Goal: Information Seeking & Learning: Learn about a topic

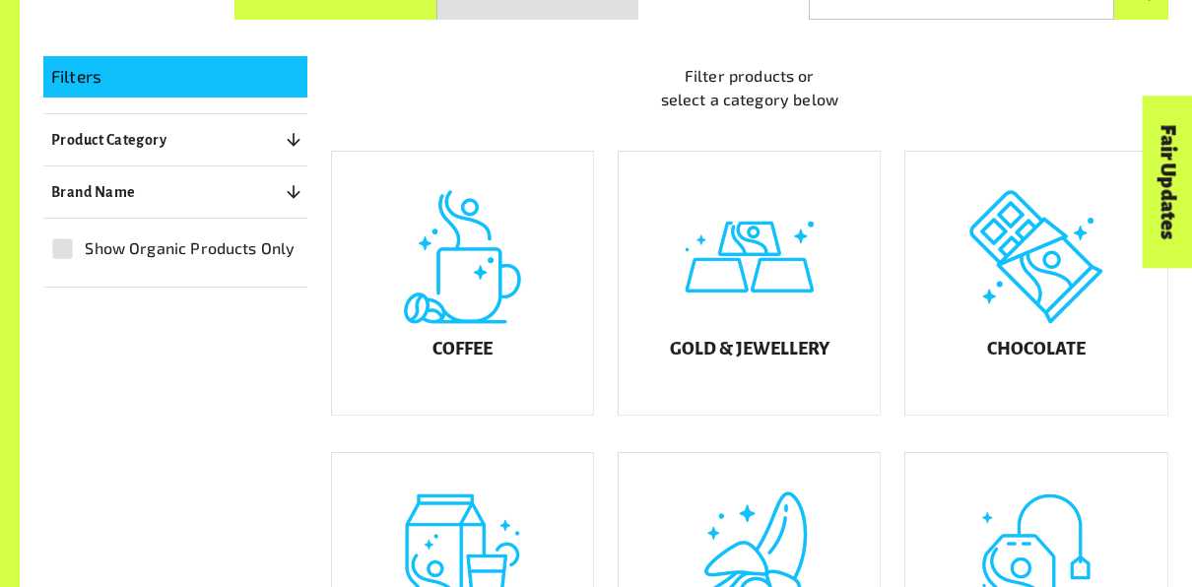
scroll to position [408, 0]
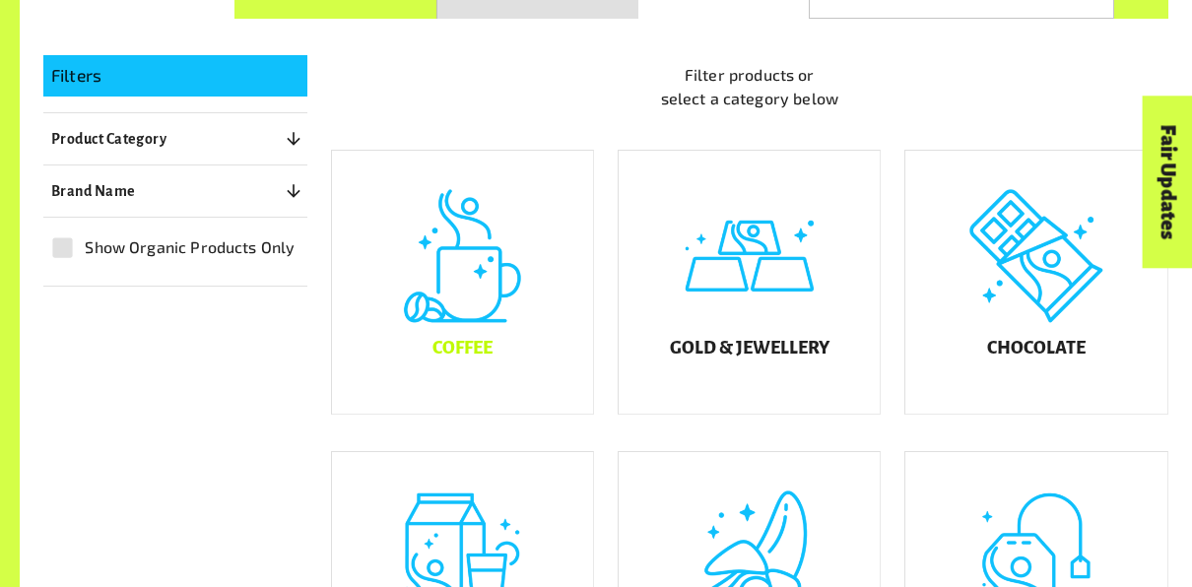
click at [471, 358] on h5 "Coffee" at bounding box center [462, 349] width 60 height 20
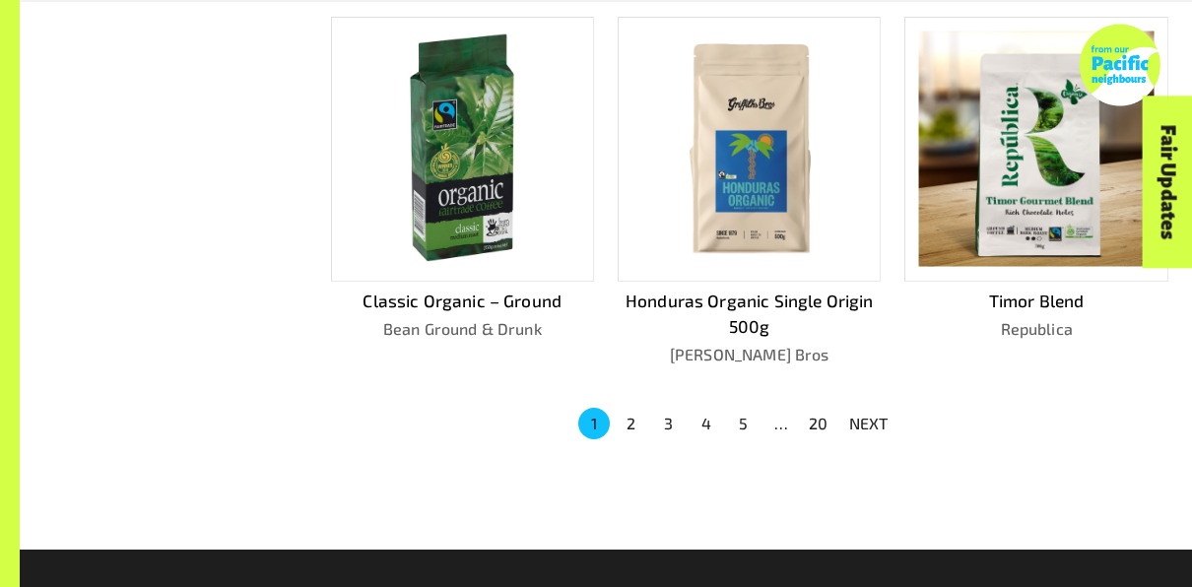
scroll to position [1282, 0]
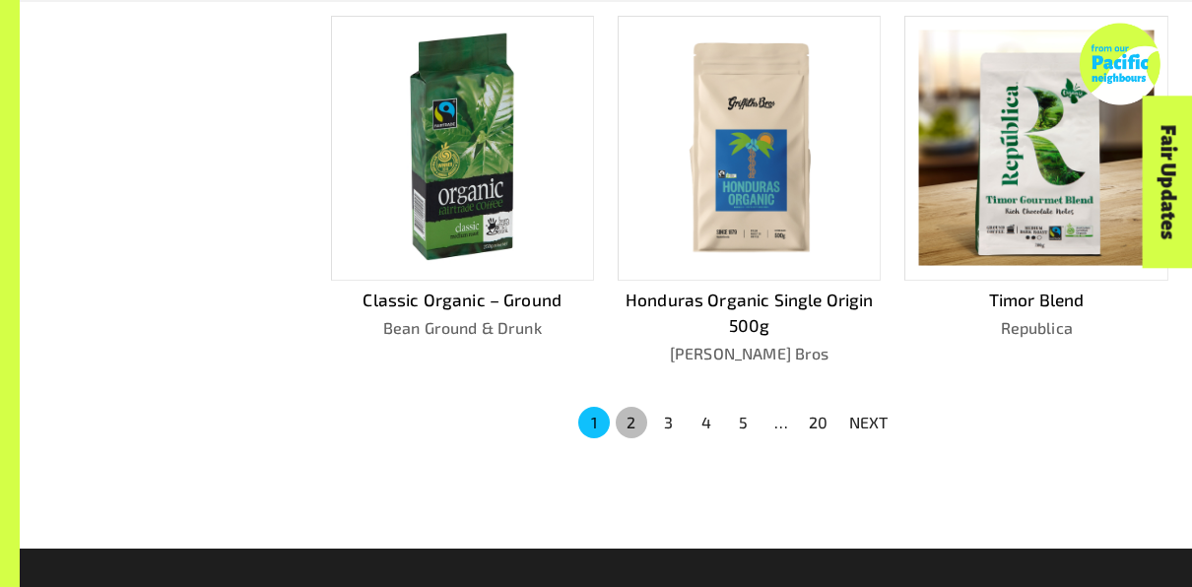
click at [634, 423] on button "2" at bounding box center [632, 423] width 32 height 32
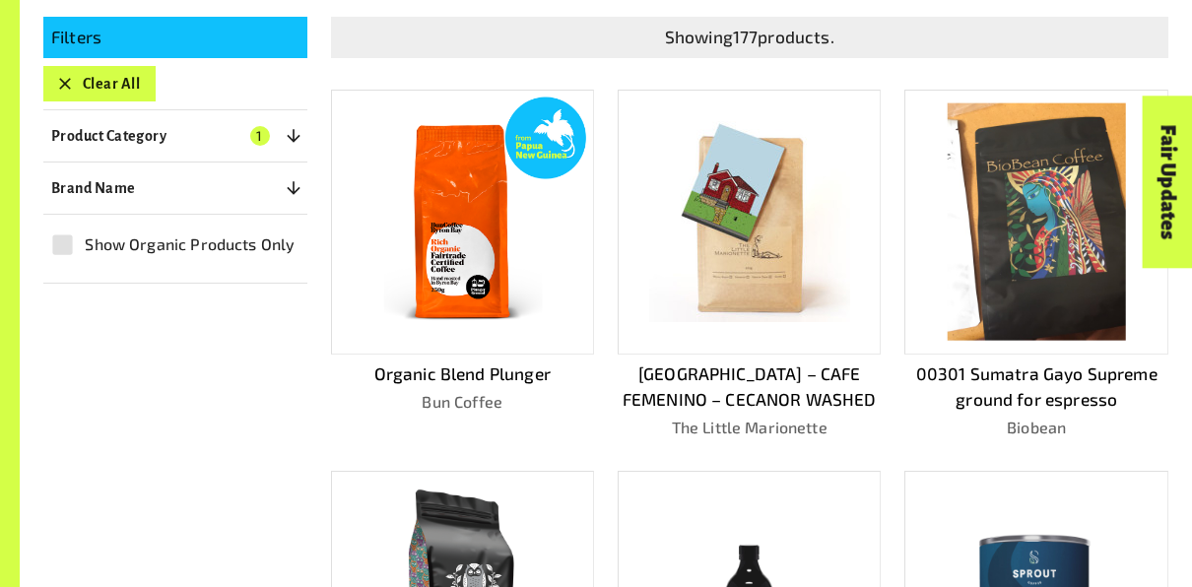
scroll to position [447, 0]
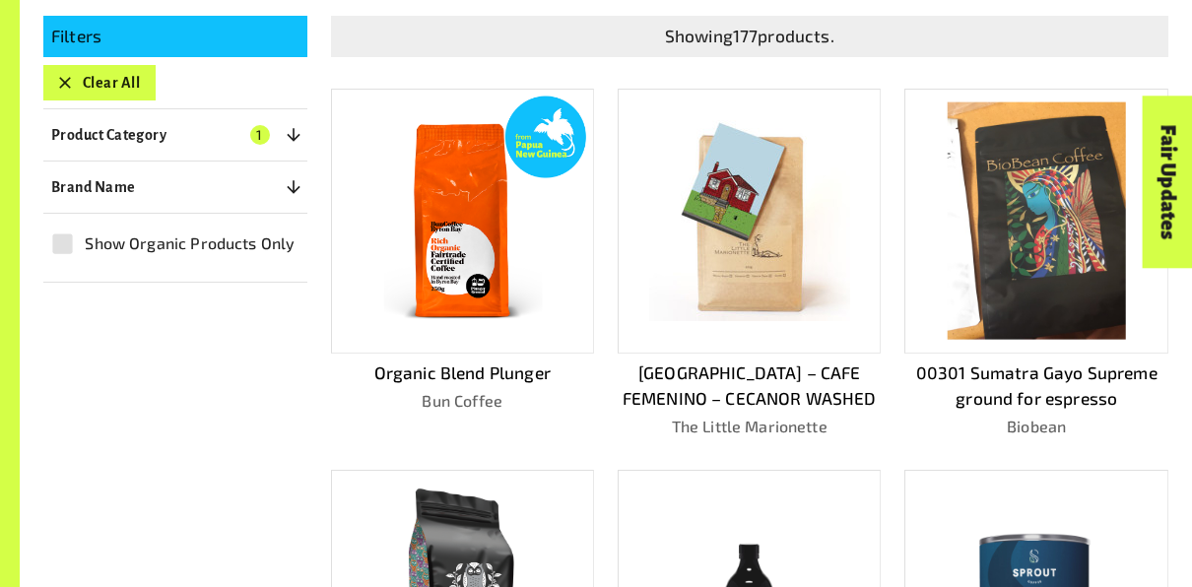
click at [417, 389] on p "Bun Coffee" at bounding box center [462, 401] width 263 height 24
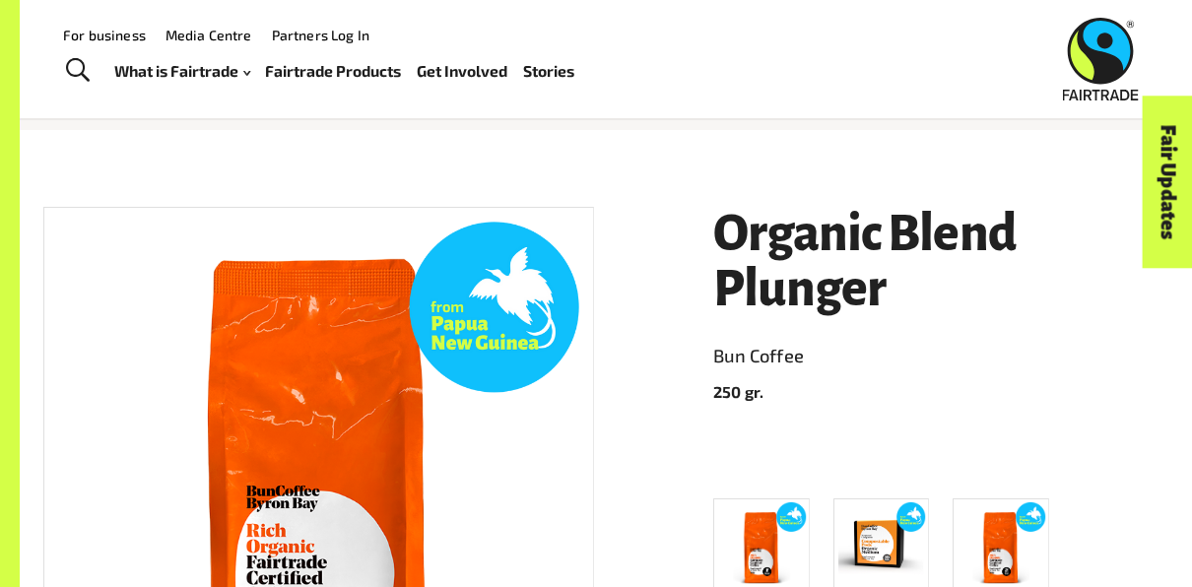
scroll to position [152, 0]
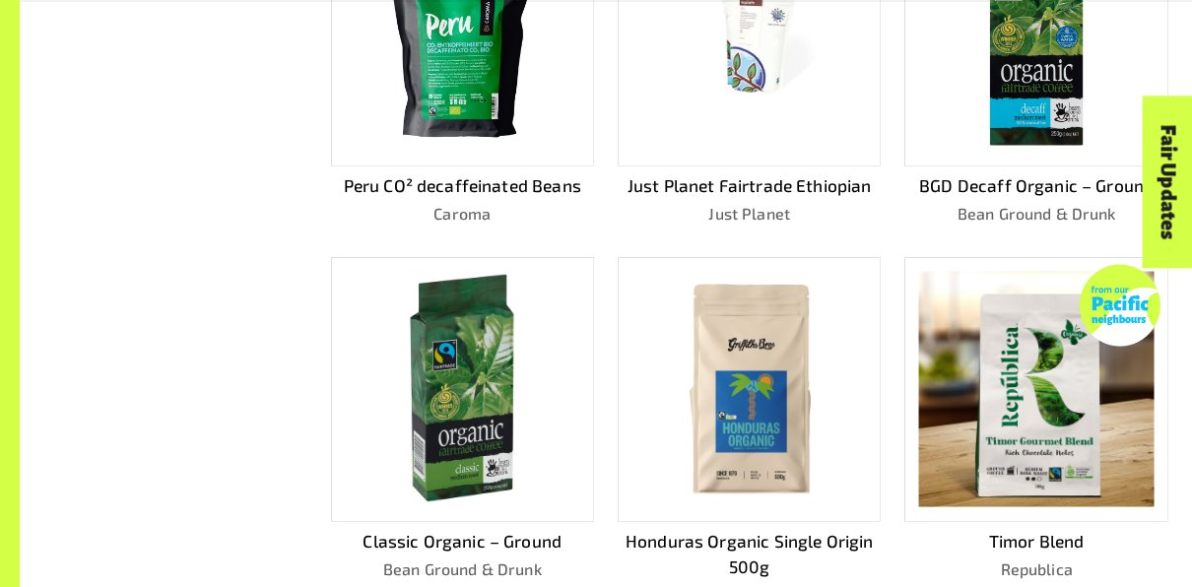
scroll to position [1572, 0]
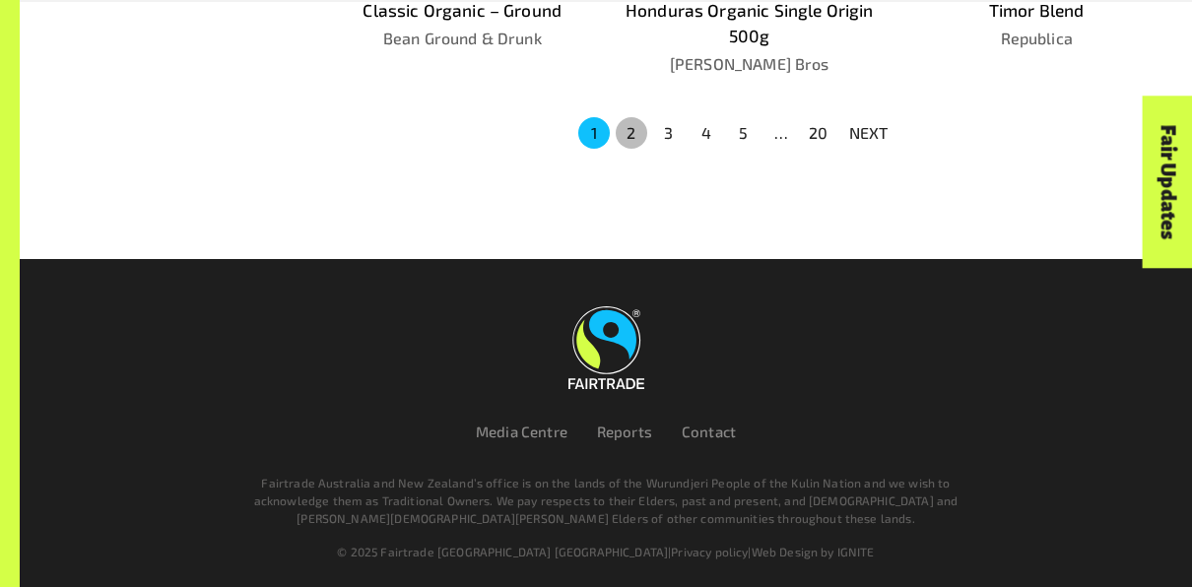
click at [629, 128] on button "2" at bounding box center [632, 133] width 32 height 32
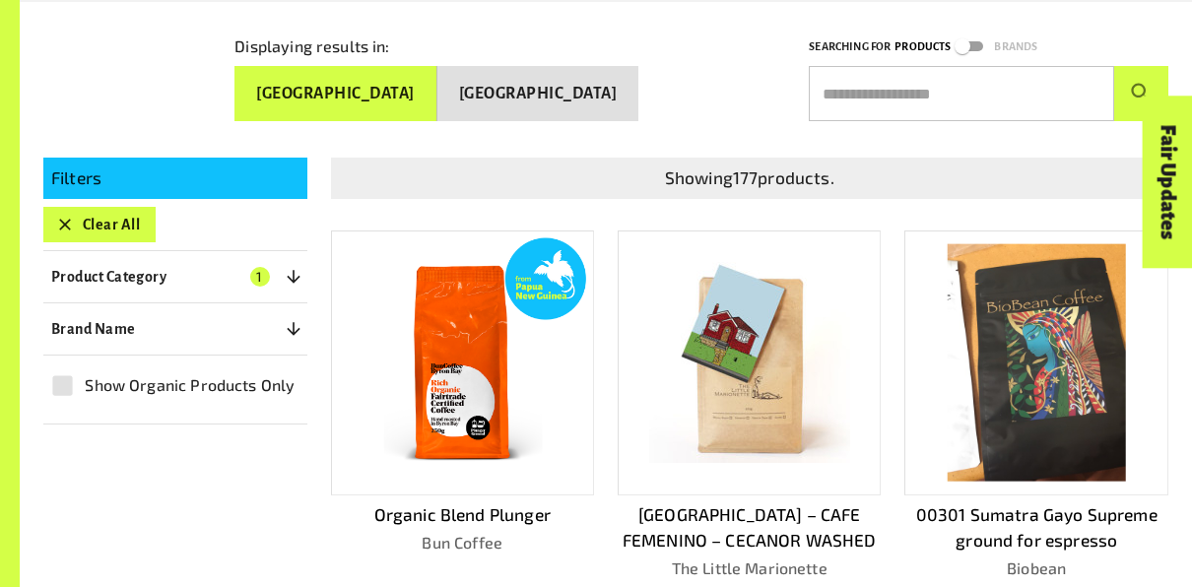
scroll to position [368, 0]
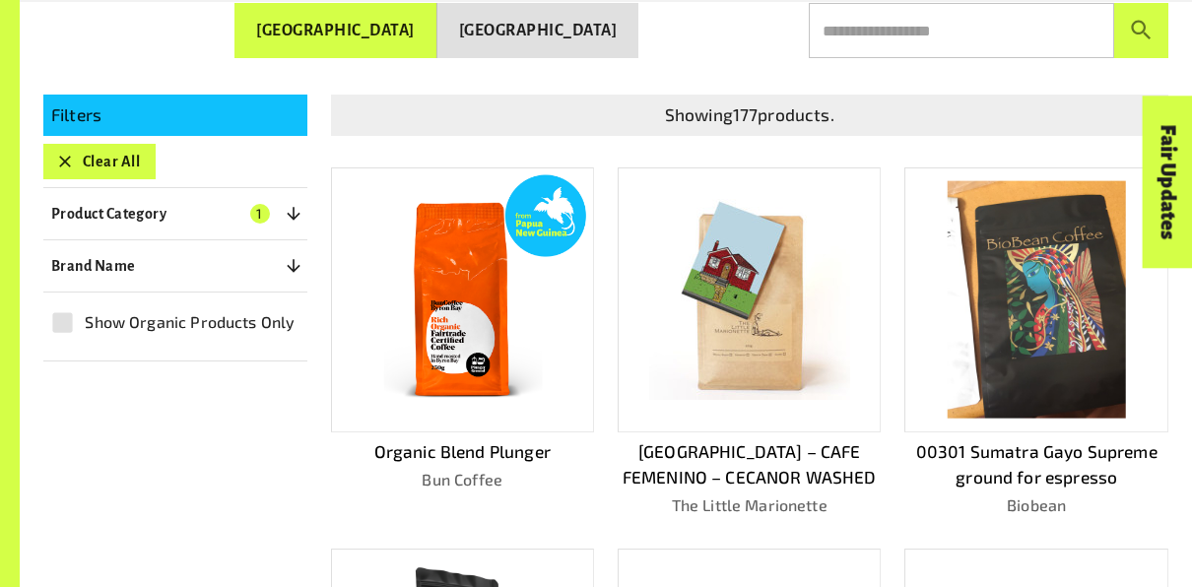
drag, startPoint x: 1078, startPoint y: 134, endPoint x: 1089, endPoint y: 127, distance: 12.8
click at [1089, 127] on div "Showing 177 products." at bounding box center [750, 115] width 838 height 41
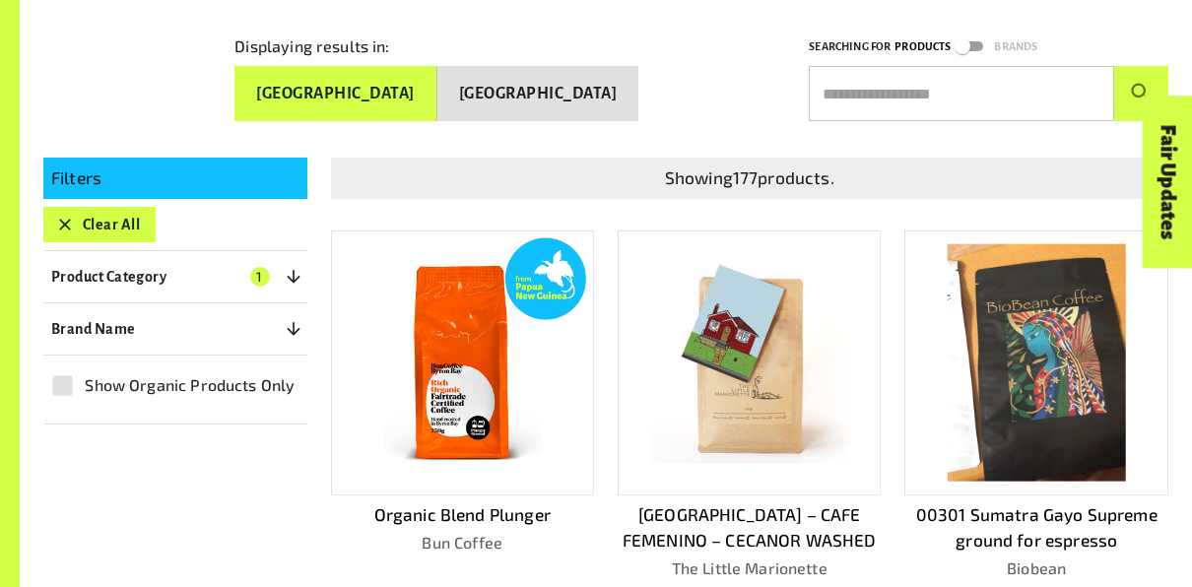
scroll to position [305, 0]
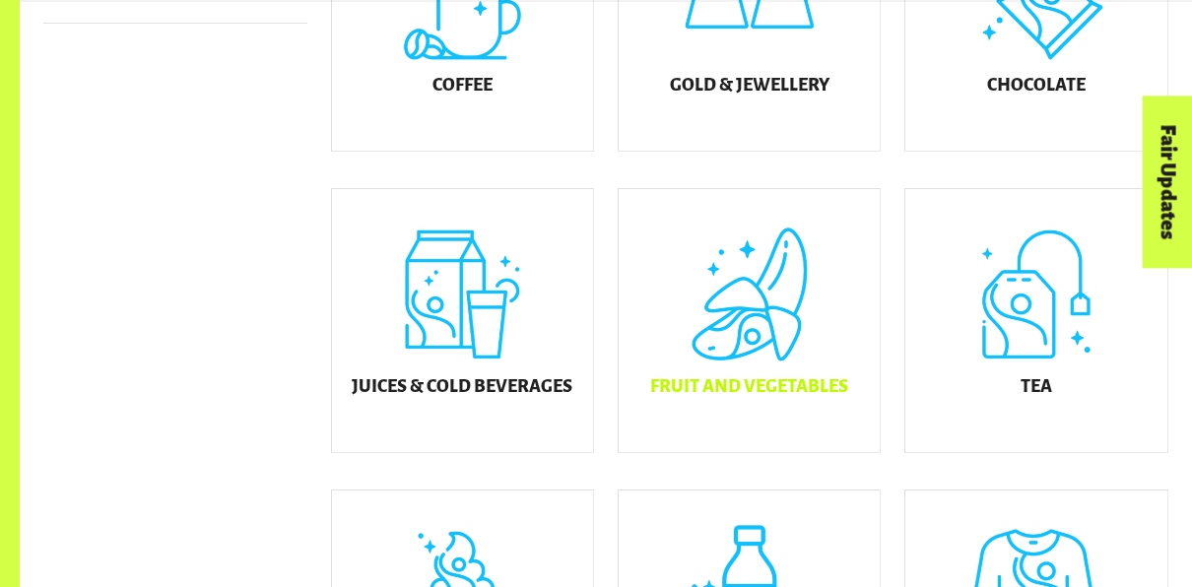
scroll to position [672, 0]
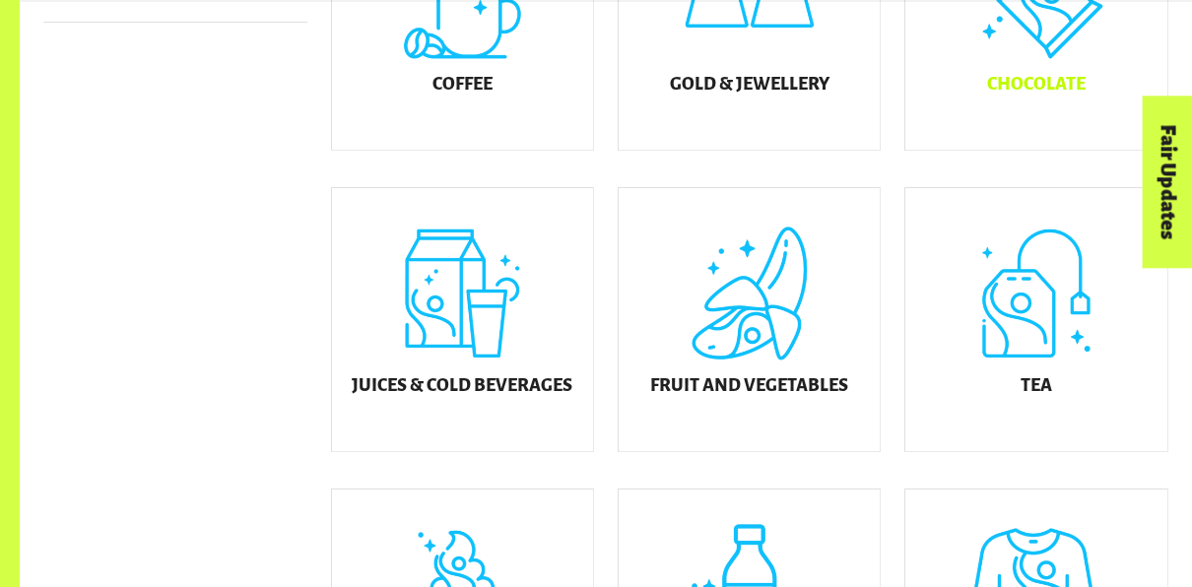
click at [1059, 95] on h5 "Chocolate" at bounding box center [1036, 85] width 98 height 20
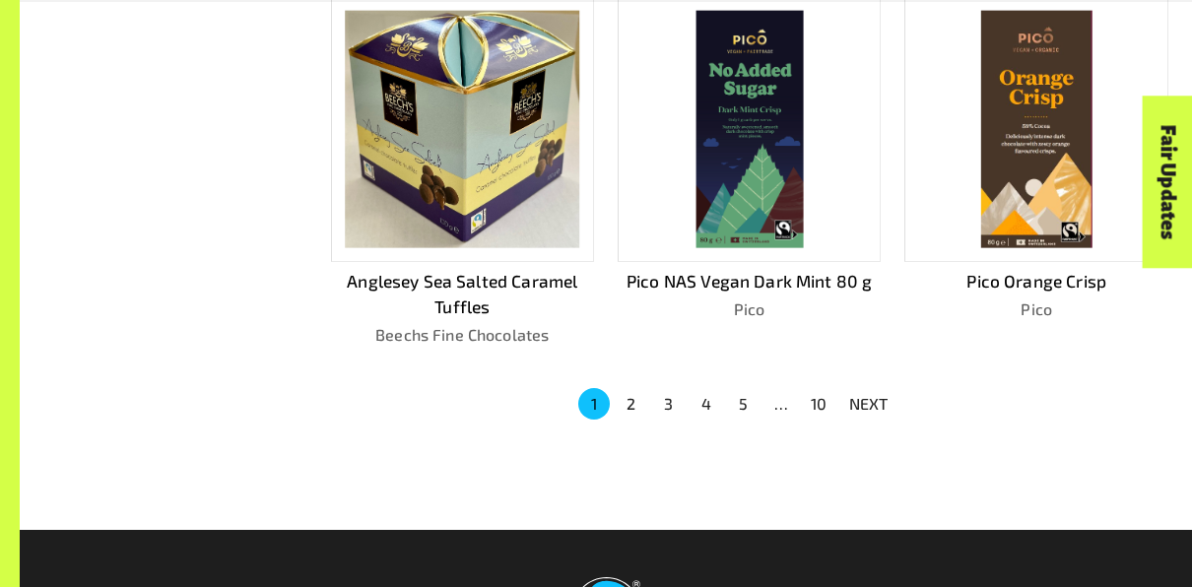
scroll to position [1269, 0]
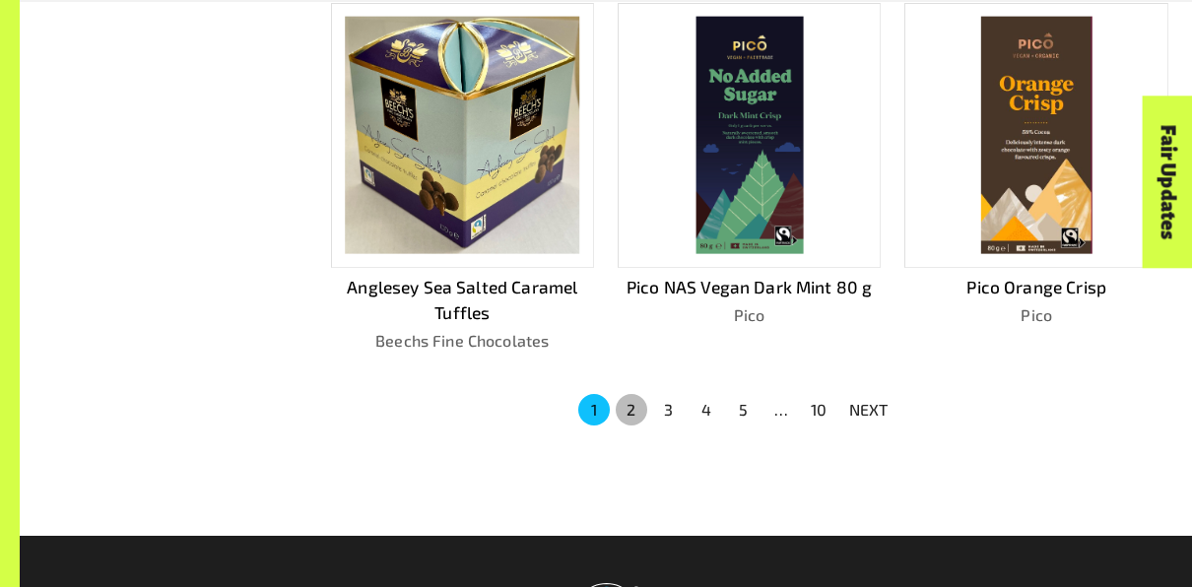
click at [634, 404] on button "2" at bounding box center [632, 410] width 32 height 32
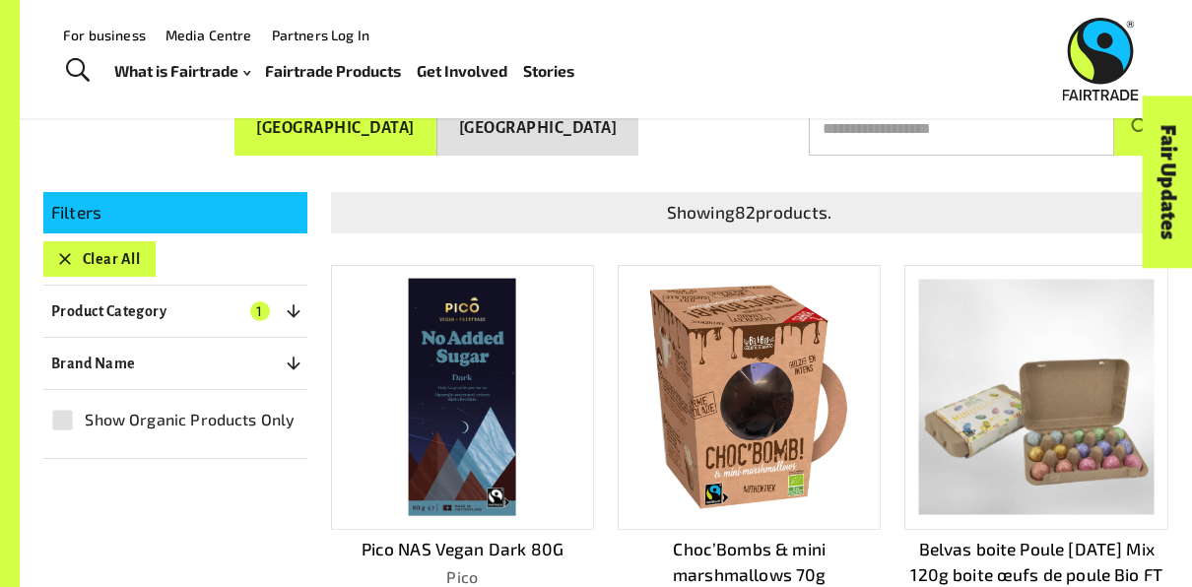
scroll to position [7, 0]
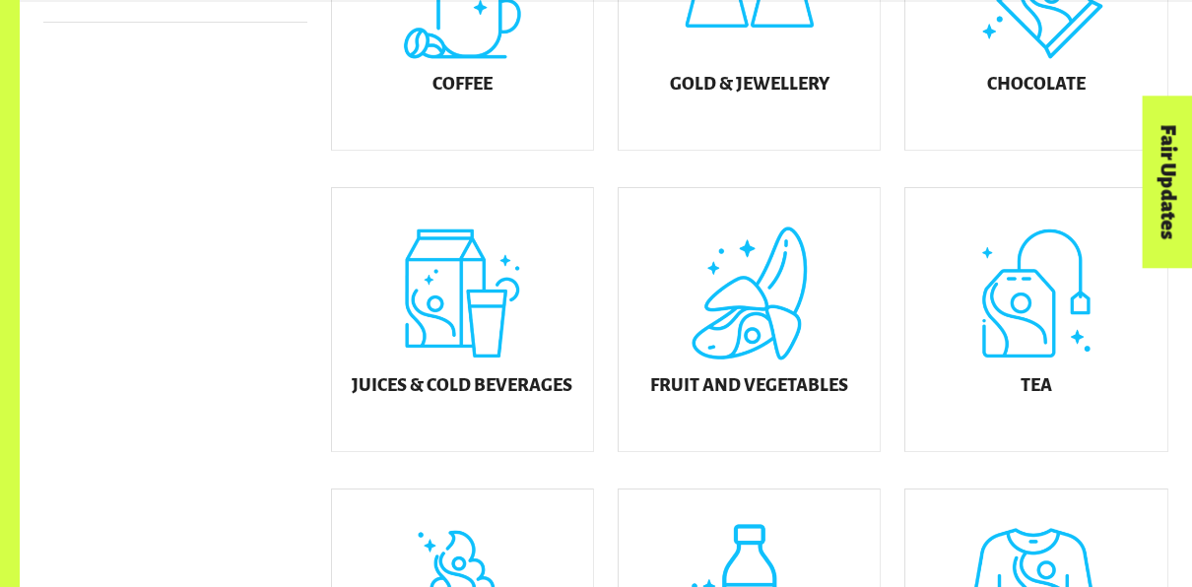
scroll to position [753, 0]
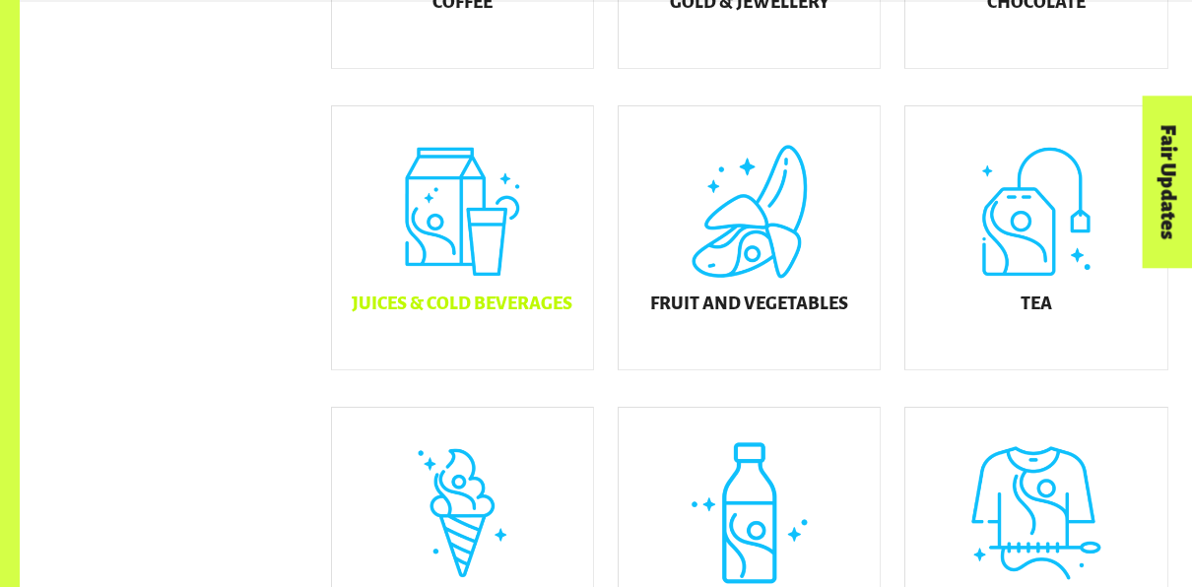
click at [499, 310] on div "Juices & Cold Beverages" at bounding box center [462, 237] width 261 height 263
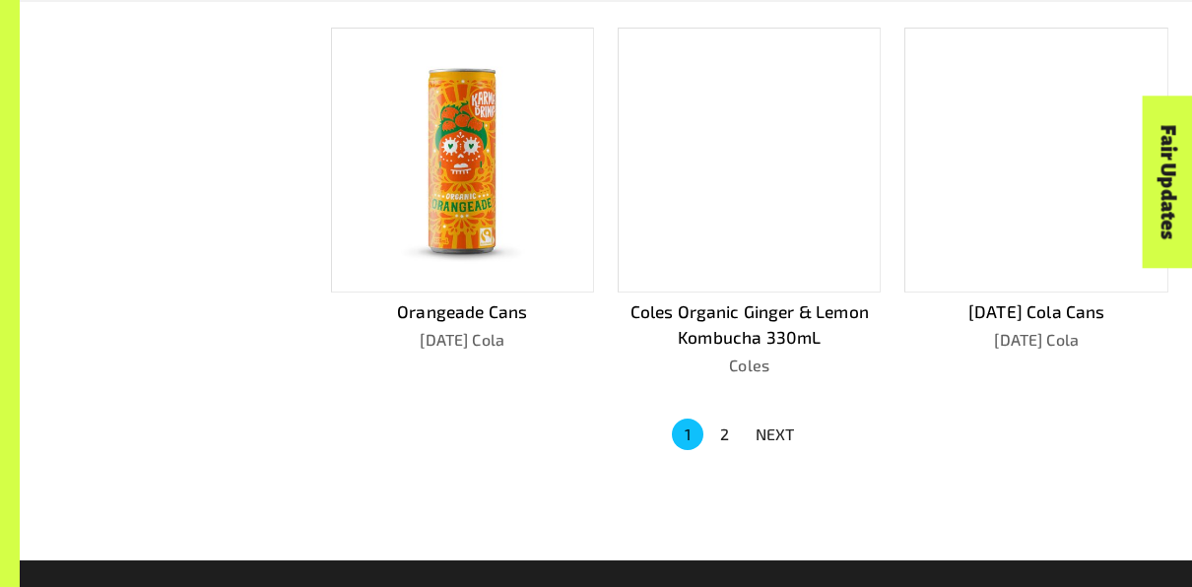
scroll to position [1261, 0]
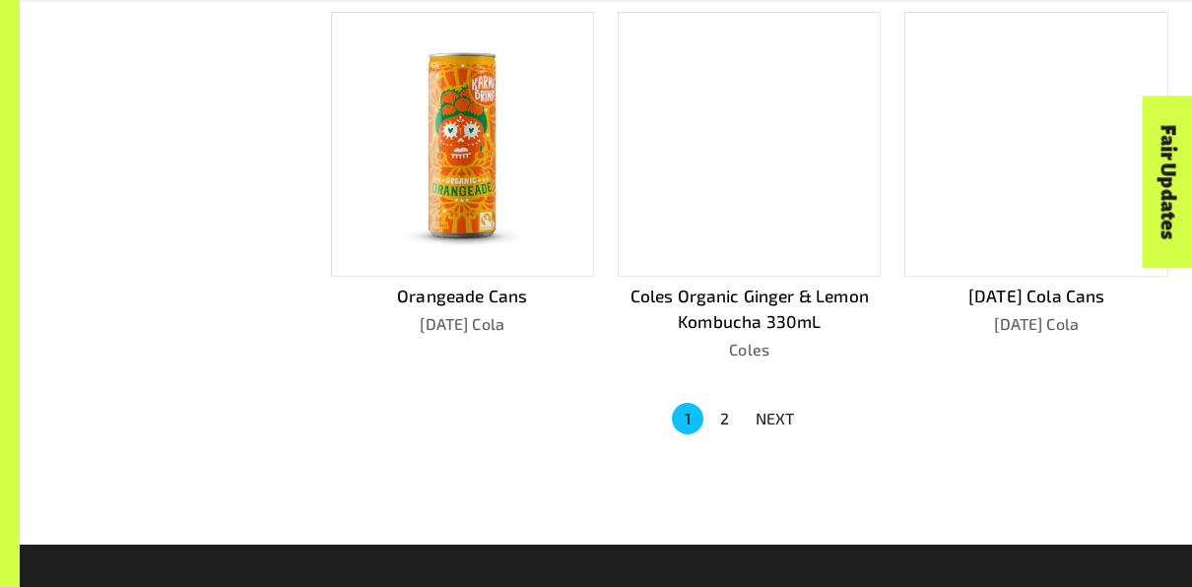
click at [728, 414] on button "2" at bounding box center [725, 419] width 32 height 32
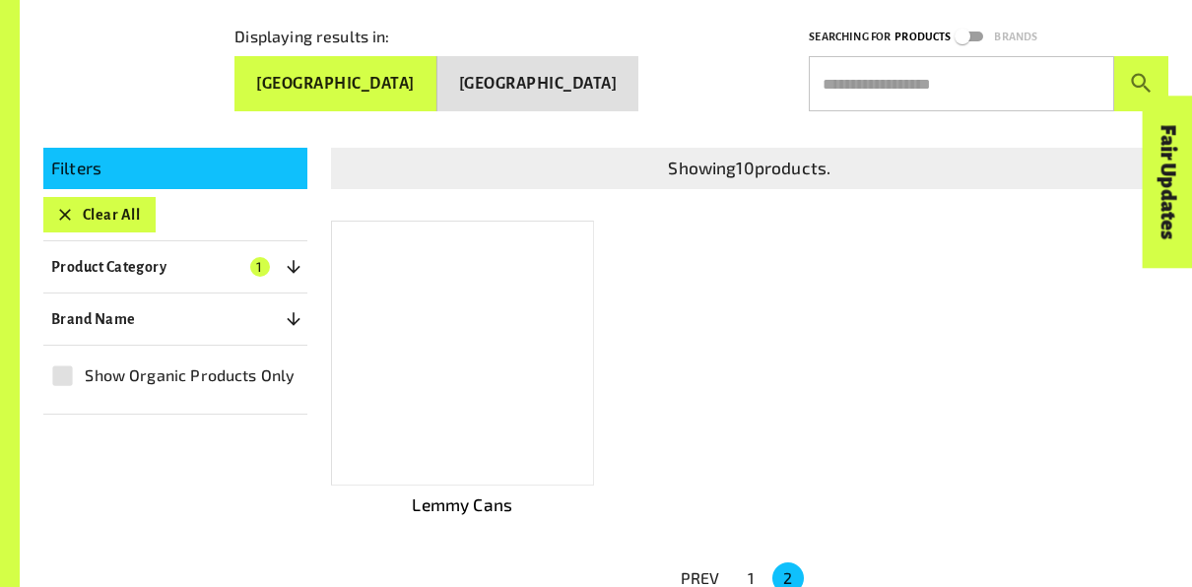
scroll to position [317, 0]
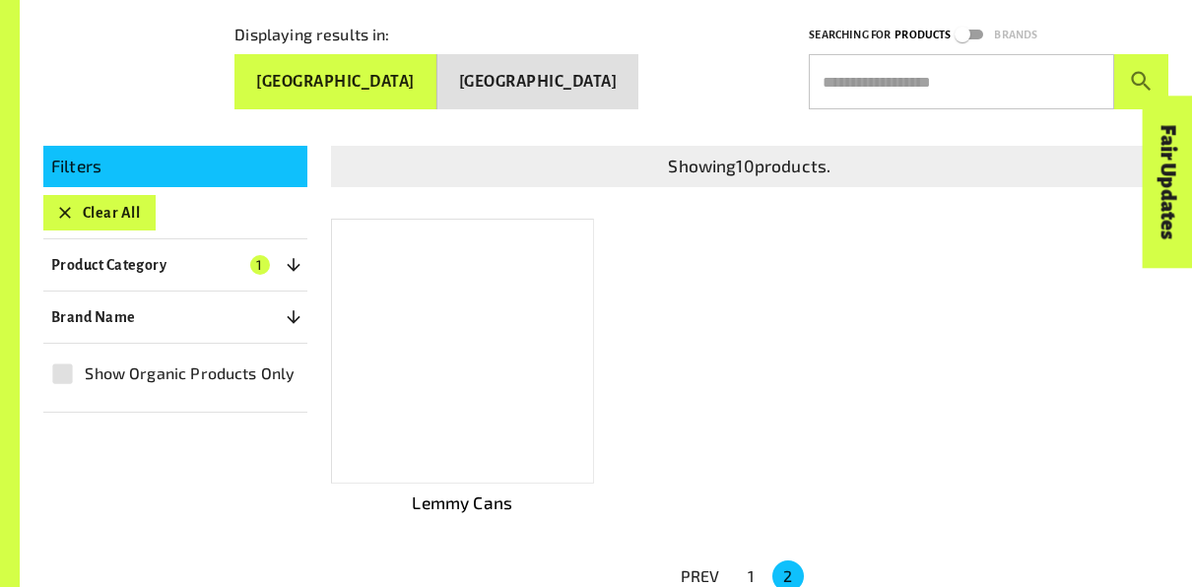
click at [744, 572] on button "1" at bounding box center [751, 576] width 32 height 32
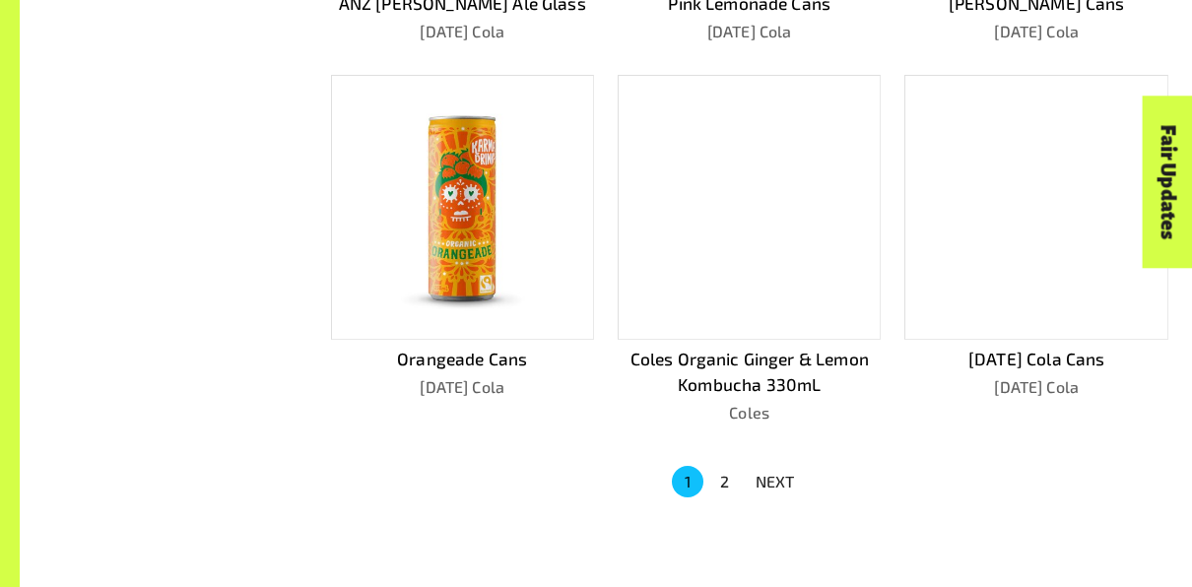
scroll to position [1202, 0]
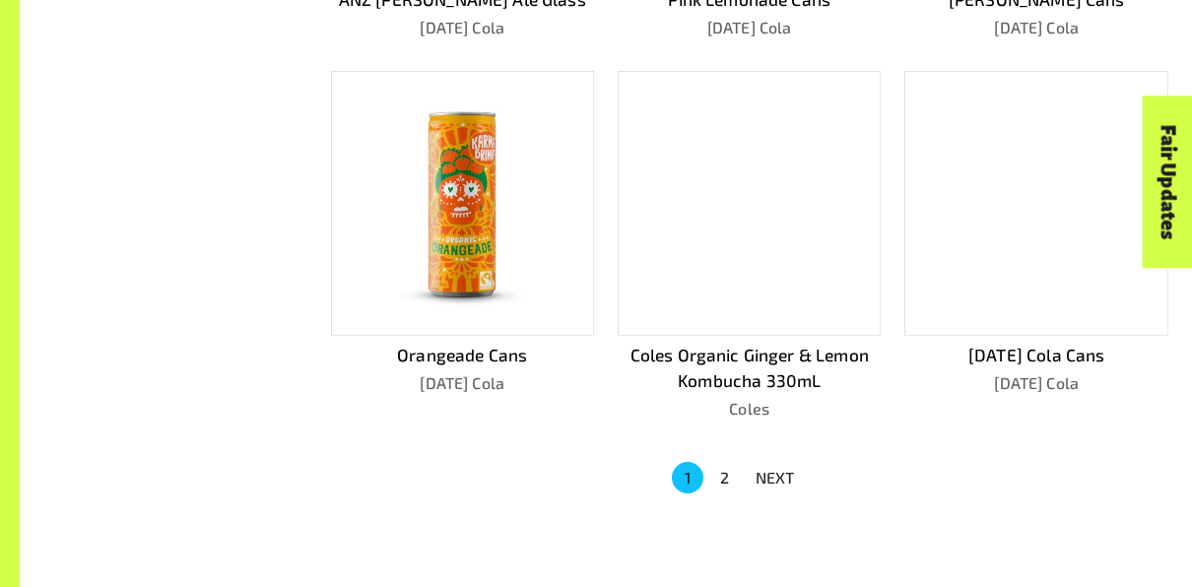
click at [789, 347] on p "Coles Organic Ginger & Lemon Kombucha 330mL" at bounding box center [749, 368] width 263 height 51
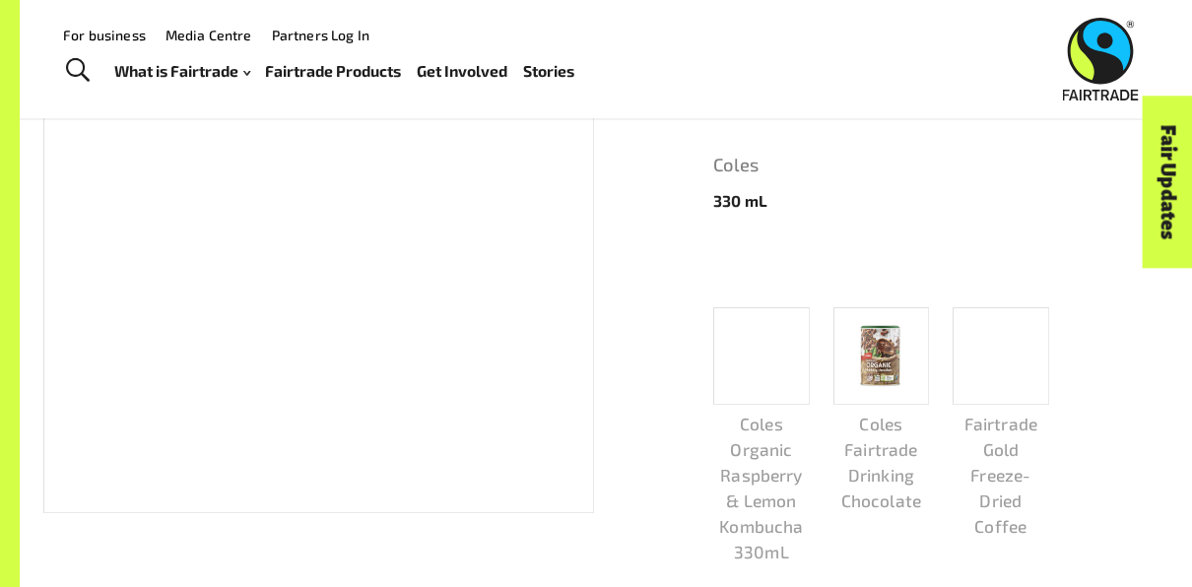
scroll to position [547, 0]
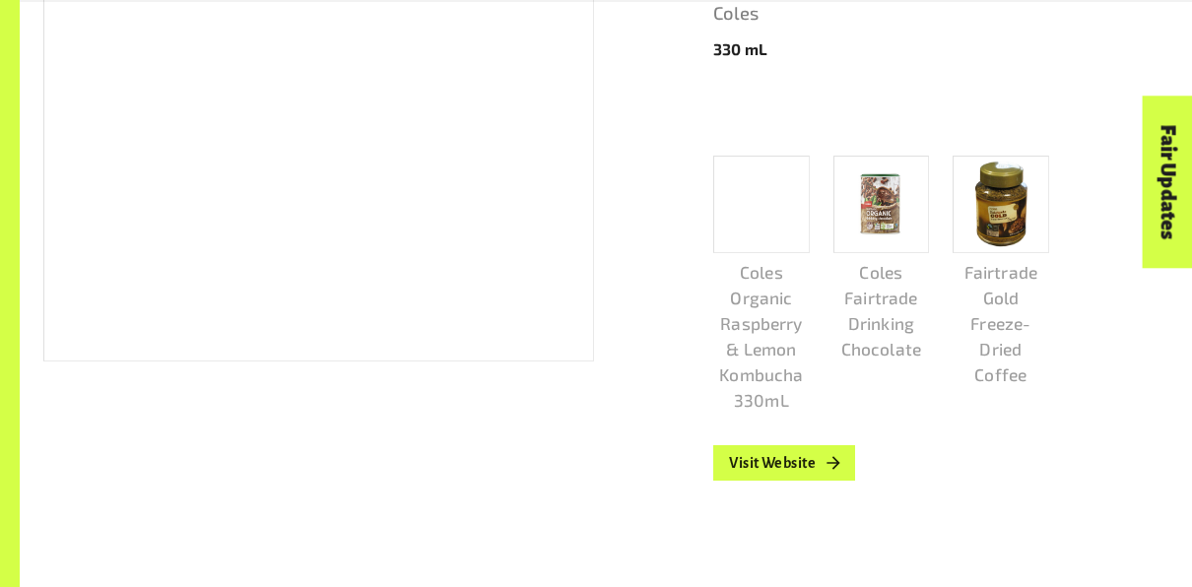
click at [775, 489] on div "Coles Organic Ginger & Lemon Kombucha 330mL Coles 330 [PERSON_NAME] Organic Ras…" at bounding box center [928, 180] width 479 height 790
click at [776, 463] on link "Visit Website" at bounding box center [784, 462] width 142 height 35
